Goal: Task Accomplishment & Management: Manage account settings

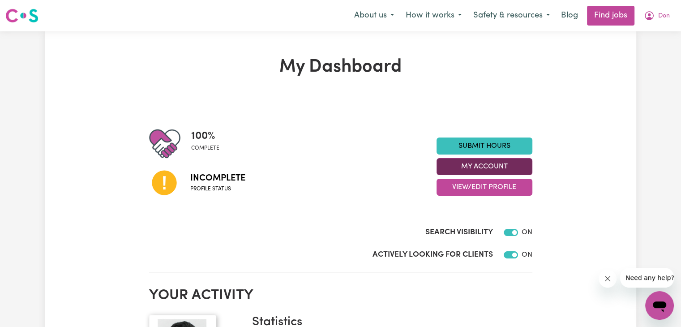
click at [503, 162] on button "My Account" at bounding box center [485, 166] width 96 height 17
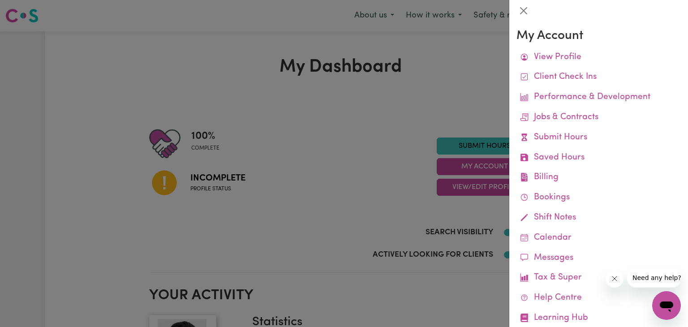
drag, startPoint x: 360, startPoint y: 123, endPoint x: 591, endPoint y: 37, distance: 246.8
click at [360, 123] on div at bounding box center [344, 163] width 688 height 327
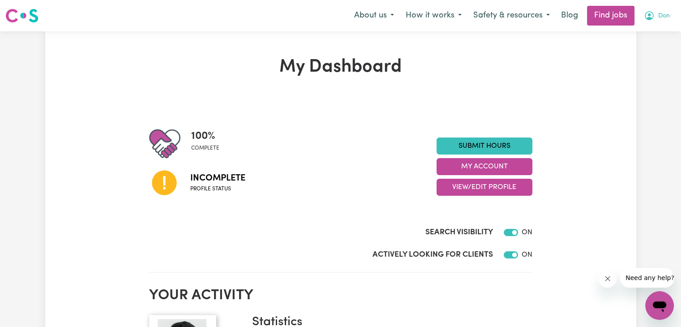
click at [658, 13] on span "Don" at bounding box center [664, 16] width 12 height 10
click at [626, 47] on link "My Dashboard" at bounding box center [640, 51] width 71 height 17
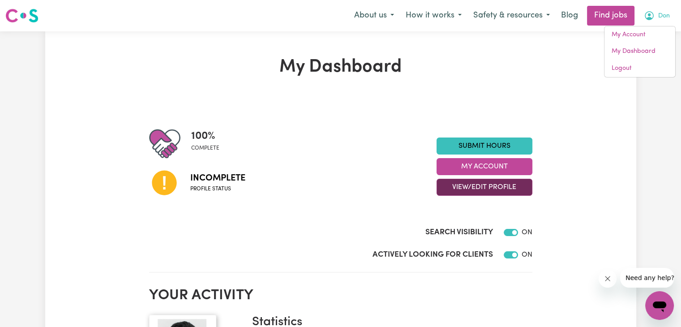
click at [494, 187] on button "View/Edit Profile" at bounding box center [485, 187] width 96 height 17
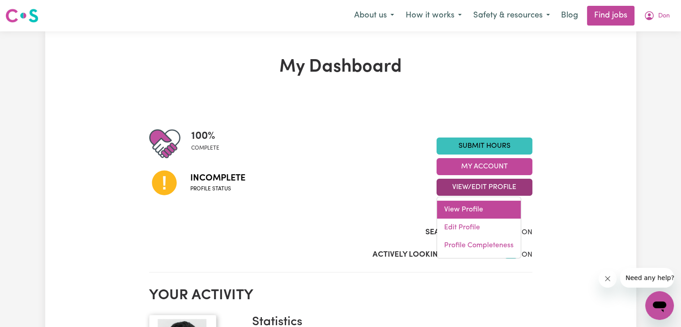
click at [471, 211] on link "View Profile" at bounding box center [479, 210] width 84 height 18
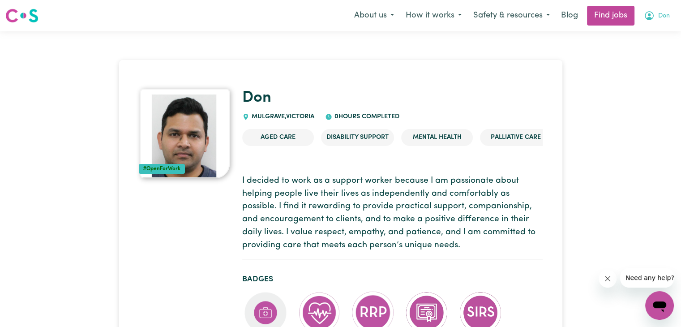
click at [670, 13] on button "Don" at bounding box center [657, 15] width 38 height 19
click at [641, 51] on link "My Dashboard" at bounding box center [640, 51] width 71 height 17
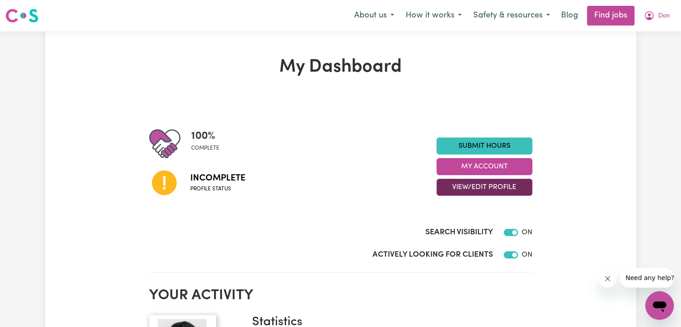
click at [512, 189] on button "View/Edit Profile" at bounding box center [485, 187] width 96 height 17
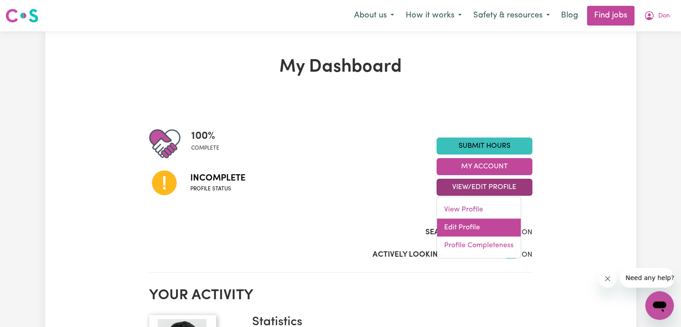
click at [470, 219] on link "Edit Profile" at bounding box center [479, 228] width 84 height 18
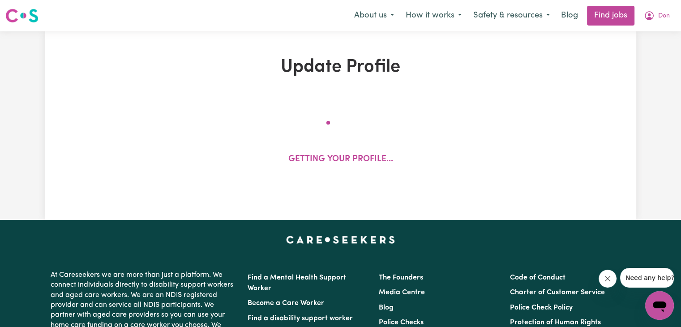
select select "[DEMOGRAPHIC_DATA]"
select select "Australian PR"
select select "Studying a healthcare related degree or qualification"
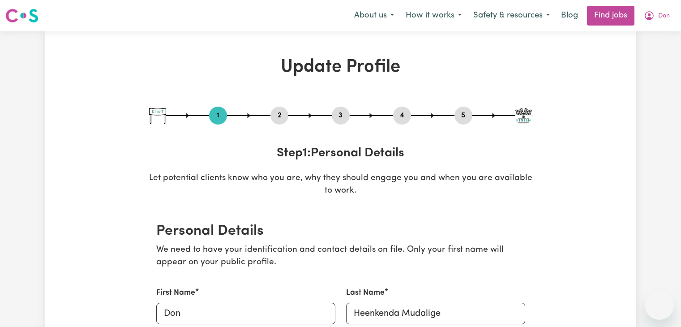
select select "[DEMOGRAPHIC_DATA]"
select select "Australian PR"
select select "Studying a healthcare related degree or qualification"
